Goal: Use online tool/utility: Use online tool/utility

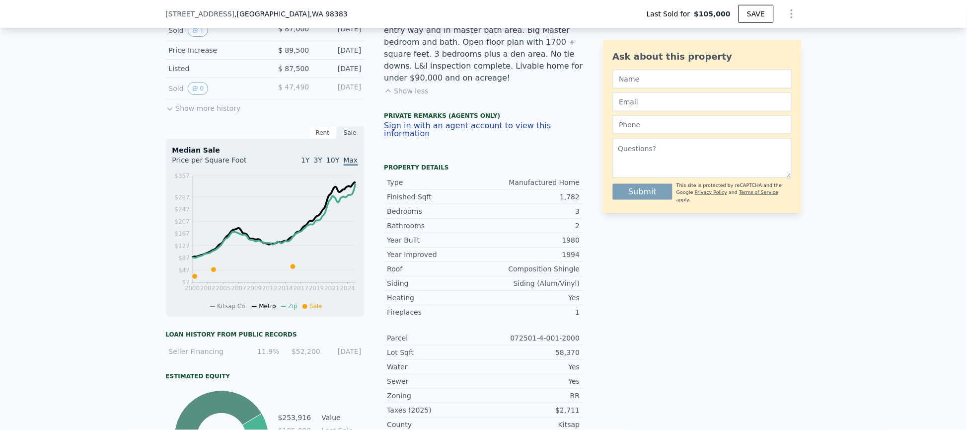
scroll to position [0, 455]
type input "$ 267,000"
type input "$ 154,361"
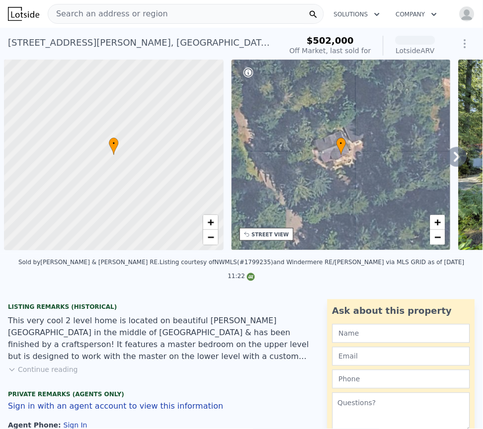
scroll to position [0, 4]
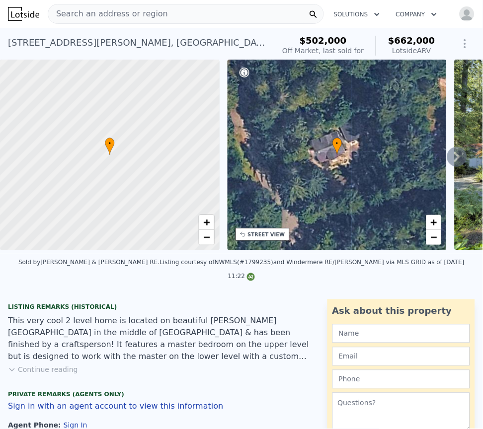
click at [123, 14] on span "Search an address or region" at bounding box center [108, 14] width 120 height 12
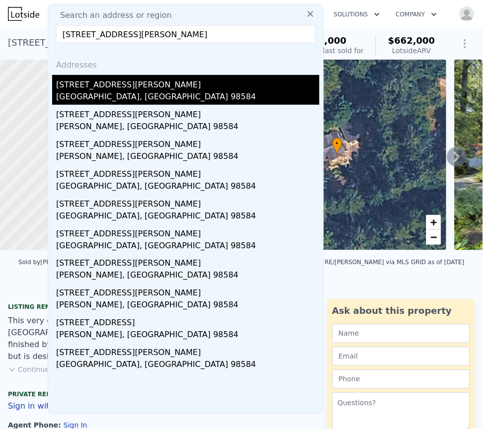
type input "[STREET_ADDRESS][PERSON_NAME]"
click at [98, 84] on div "[STREET_ADDRESS][PERSON_NAME]" at bounding box center [187, 83] width 263 height 16
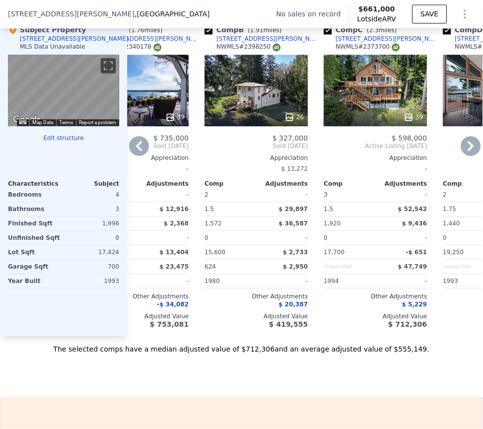
scroll to position [1487, 0]
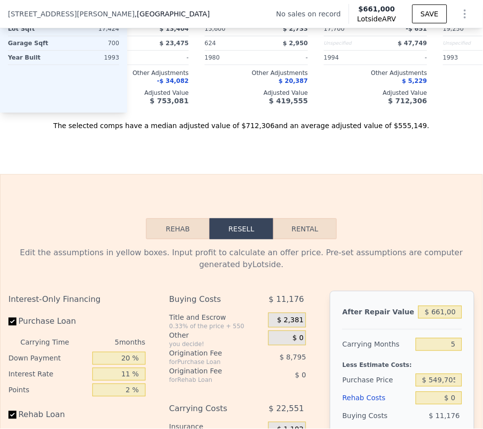
click at [305, 239] on button "Rental" at bounding box center [305, 229] width 64 height 21
select select "30"
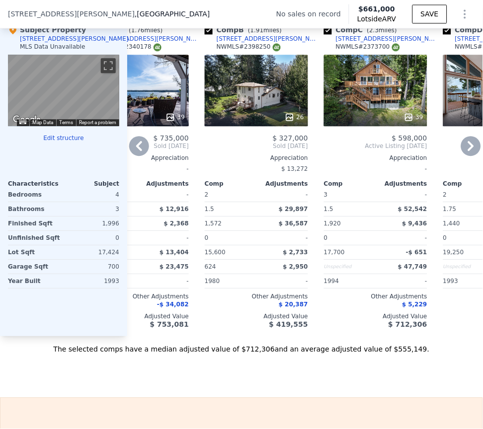
scroll to position [965, 0]
